Goal: Transaction & Acquisition: Purchase product/service

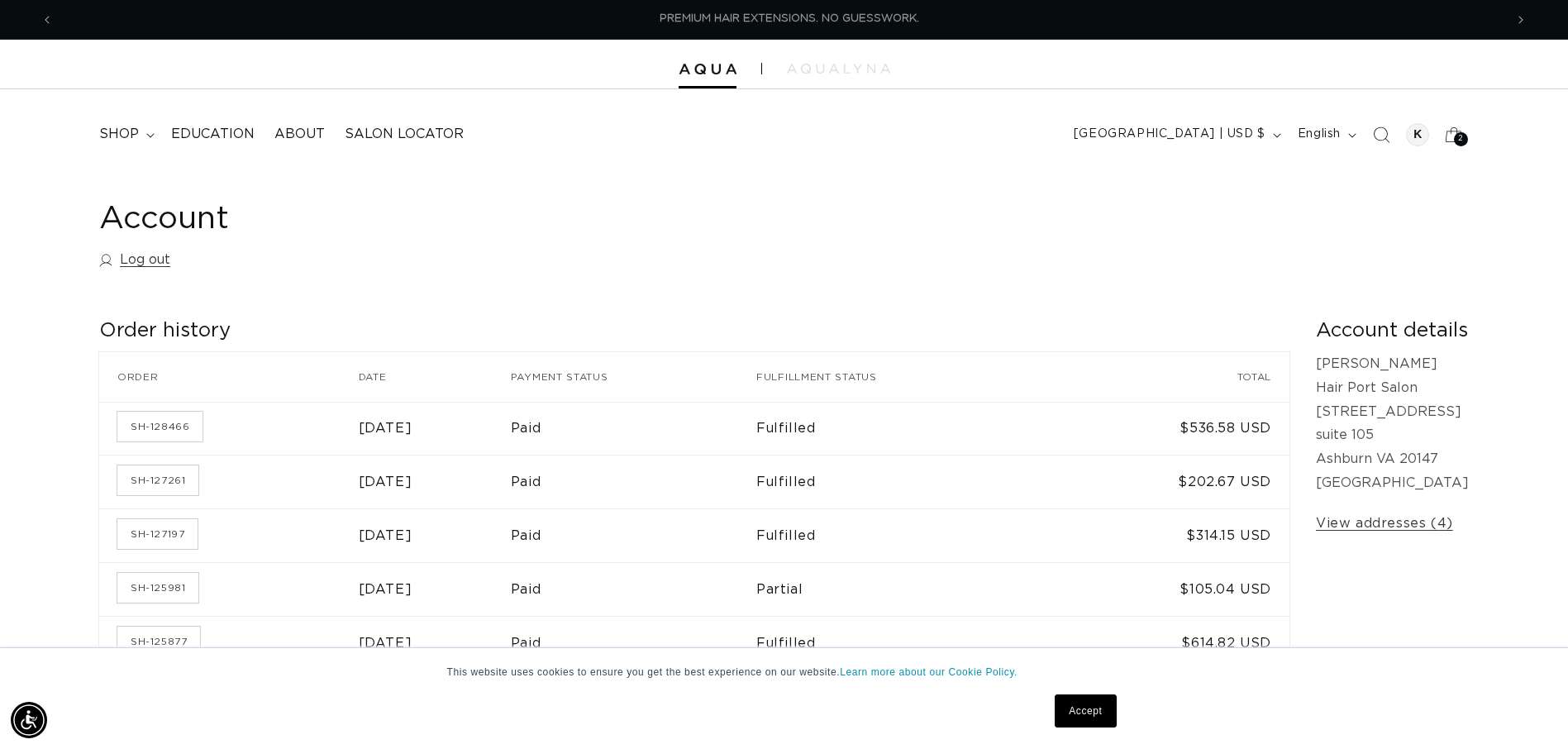
scroll to position [0, 1451]
click at [104, 130] on span "shop" at bounding box center [119, 134] width 40 height 17
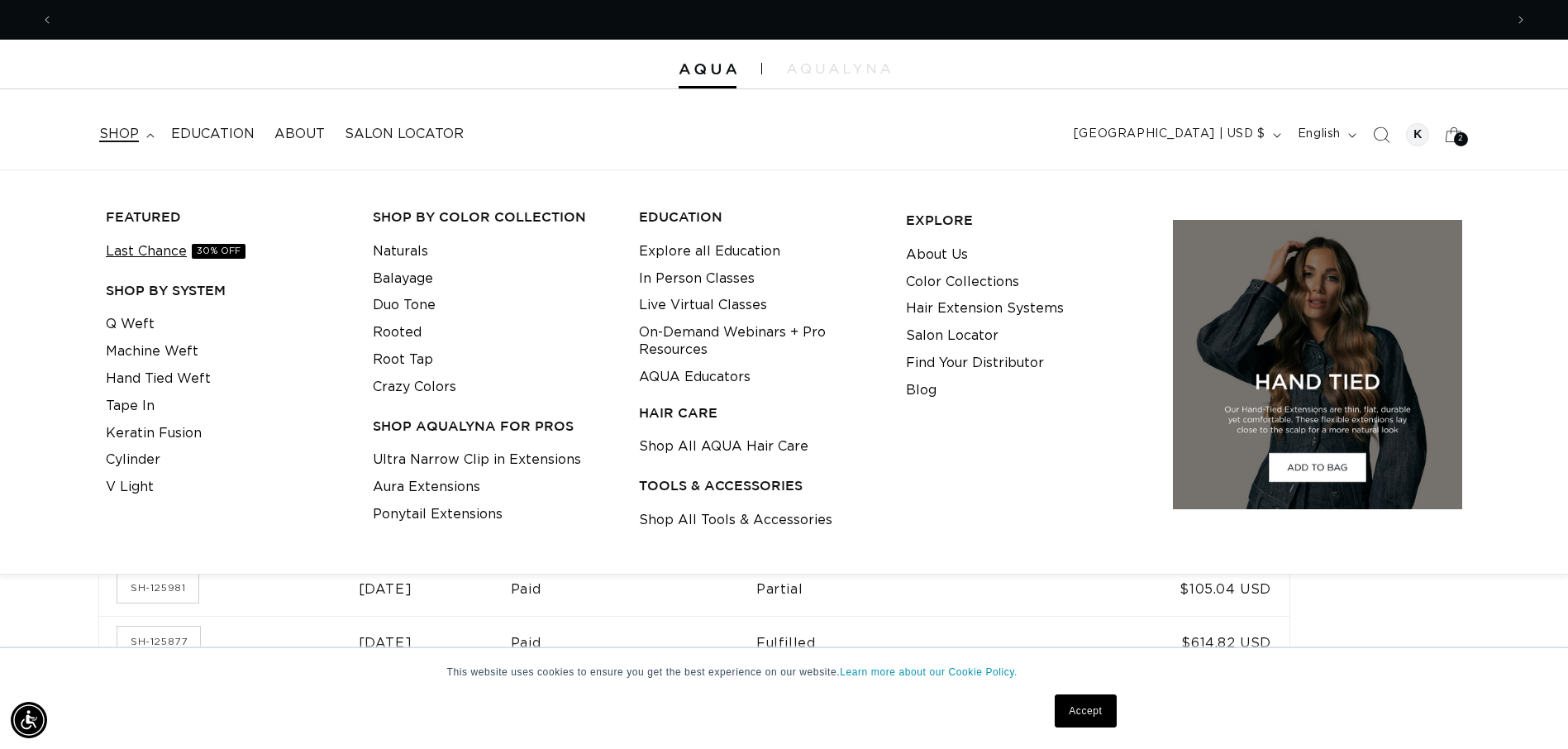
scroll to position [0, 2902]
drag, startPoint x: 144, startPoint y: 327, endPoint x: 155, endPoint y: 337, distance: 14.9
click at [144, 327] on link "Q Weft" at bounding box center [130, 324] width 49 height 27
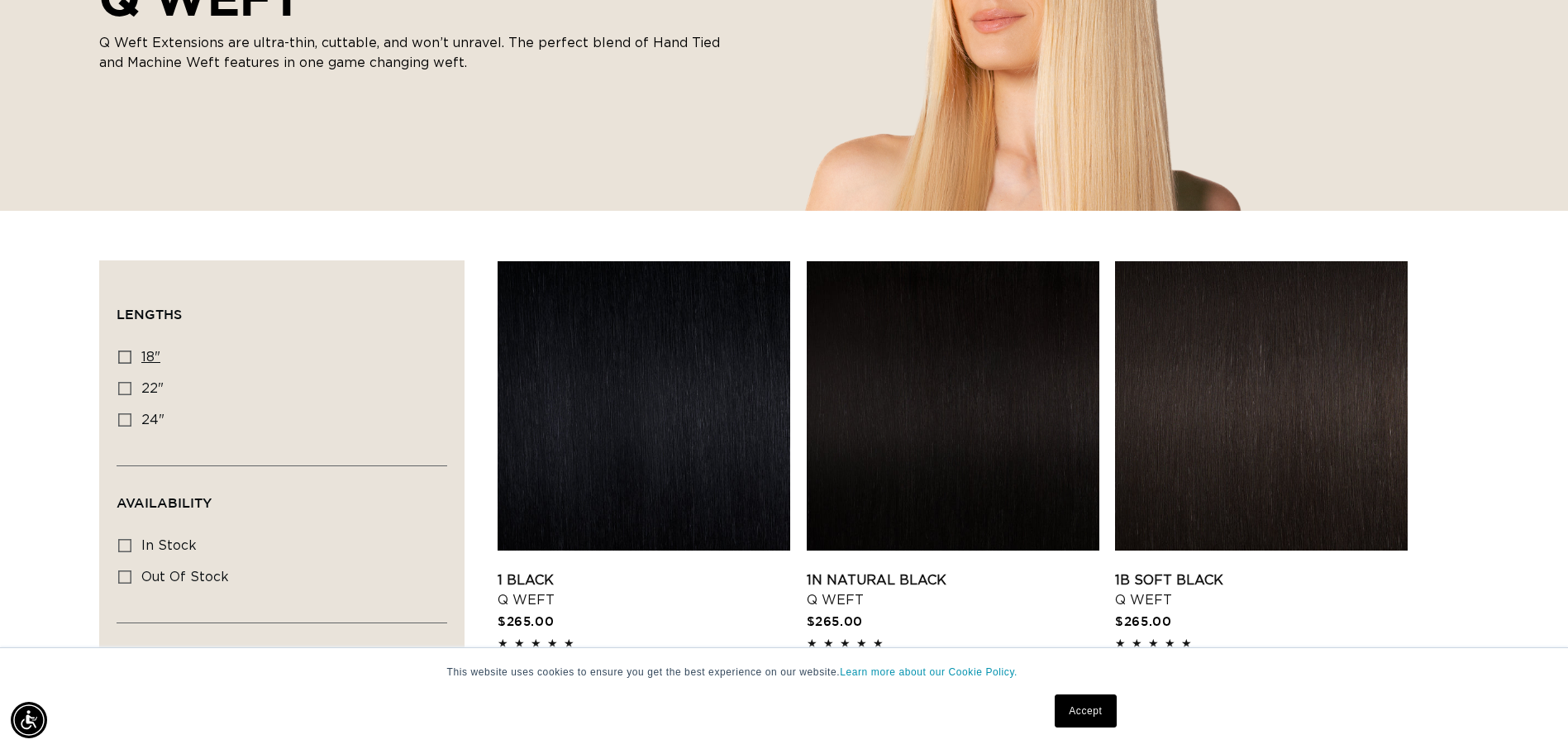
scroll to position [0, 1451]
click at [125, 357] on icon at bounding box center [125, 357] width 13 height 13
click at [125, 357] on input "18" 18" (5 products)" at bounding box center [125, 357] width 13 height 13
checkbox input "true"
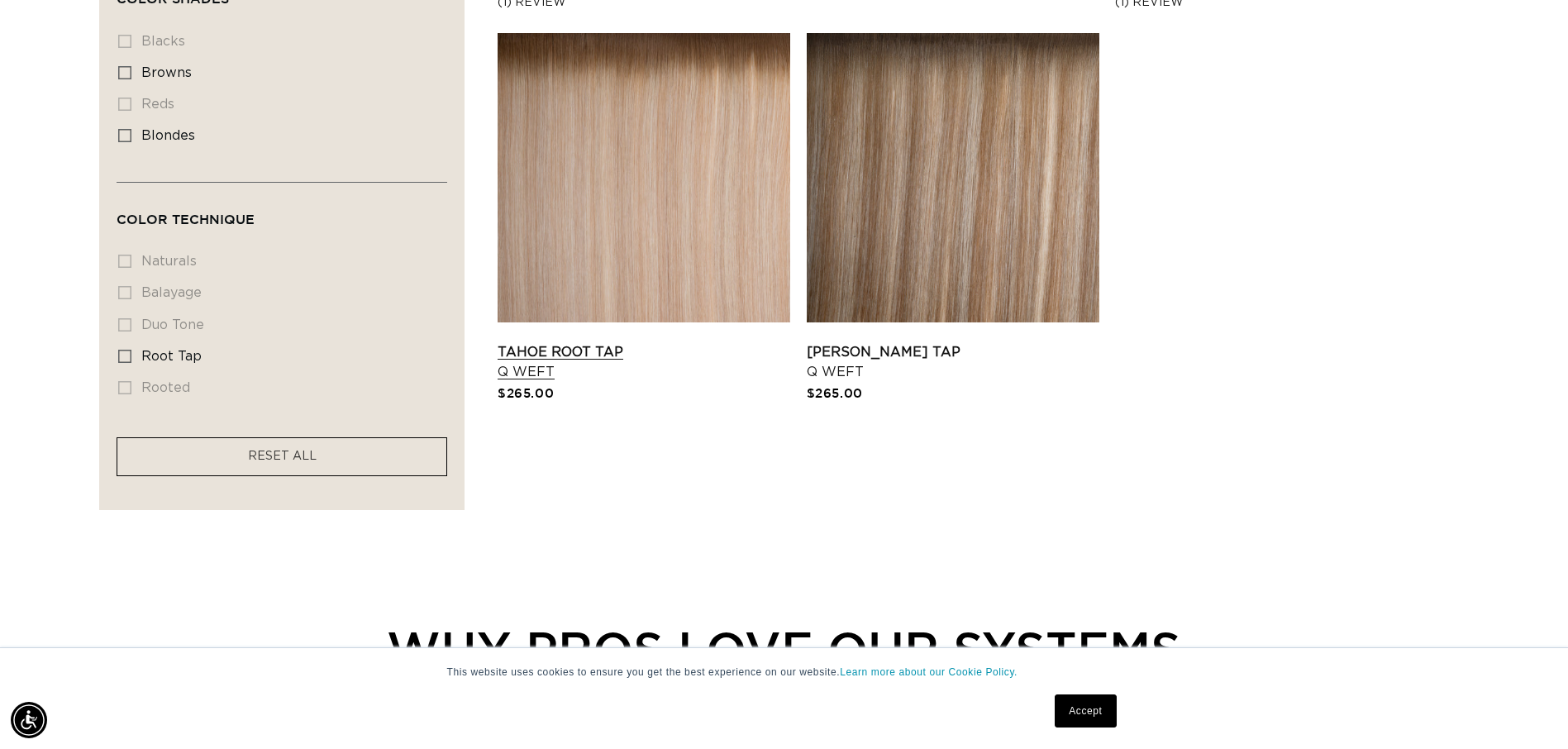
scroll to position [0, 1451]
click at [115, 254] on div "Filter: Lengths (1) Lengths 18" 18" (5 products) 22" 22" (5 products) 24" Avail…" at bounding box center [282, 54] width 365 height 911
click at [122, 254] on li "naturals naturals (0 products)" at bounding box center [277, 262] width 317 height 32
